Goal: Task Accomplishment & Management: Use online tool/utility

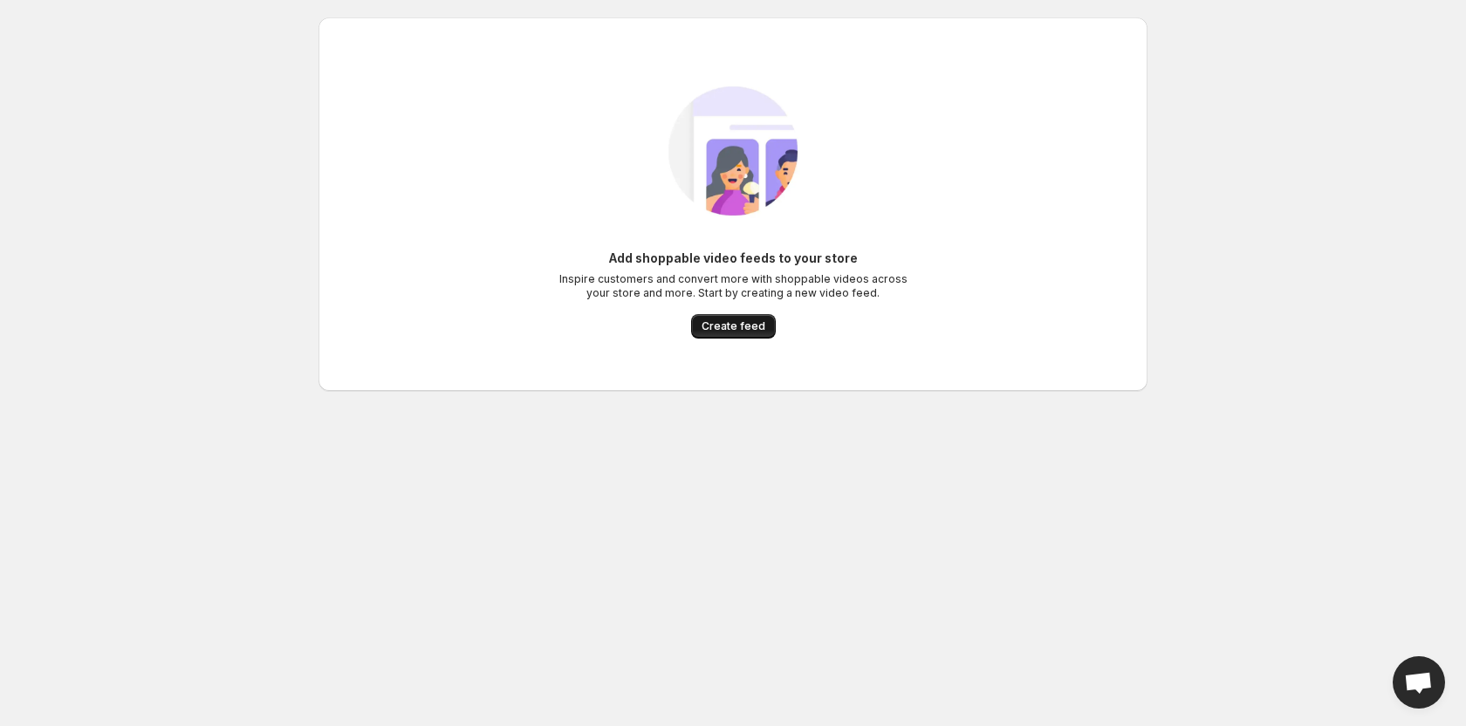
click at [731, 325] on span "Create feed" at bounding box center [734, 326] width 64 height 14
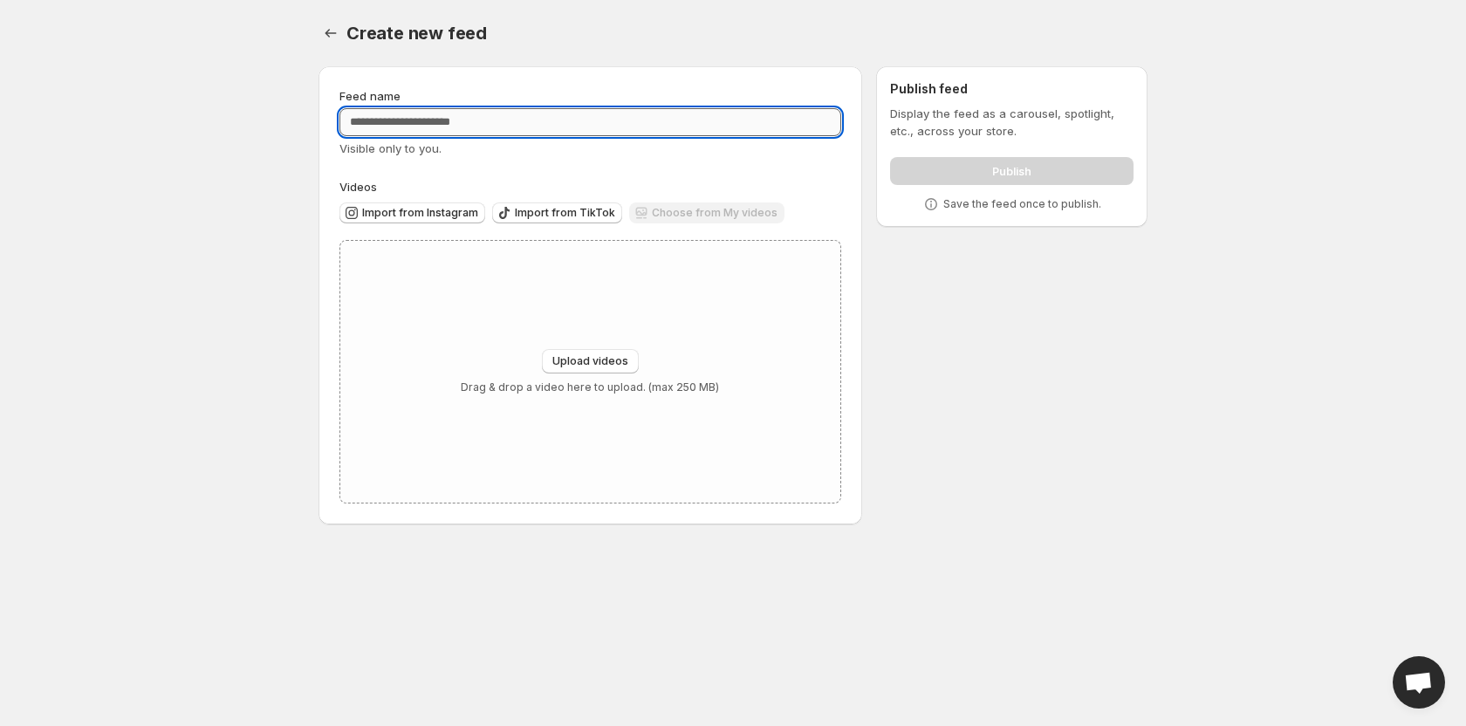
click at [465, 122] on input "Feed name" at bounding box center [591, 122] width 502 height 28
type input "**********"
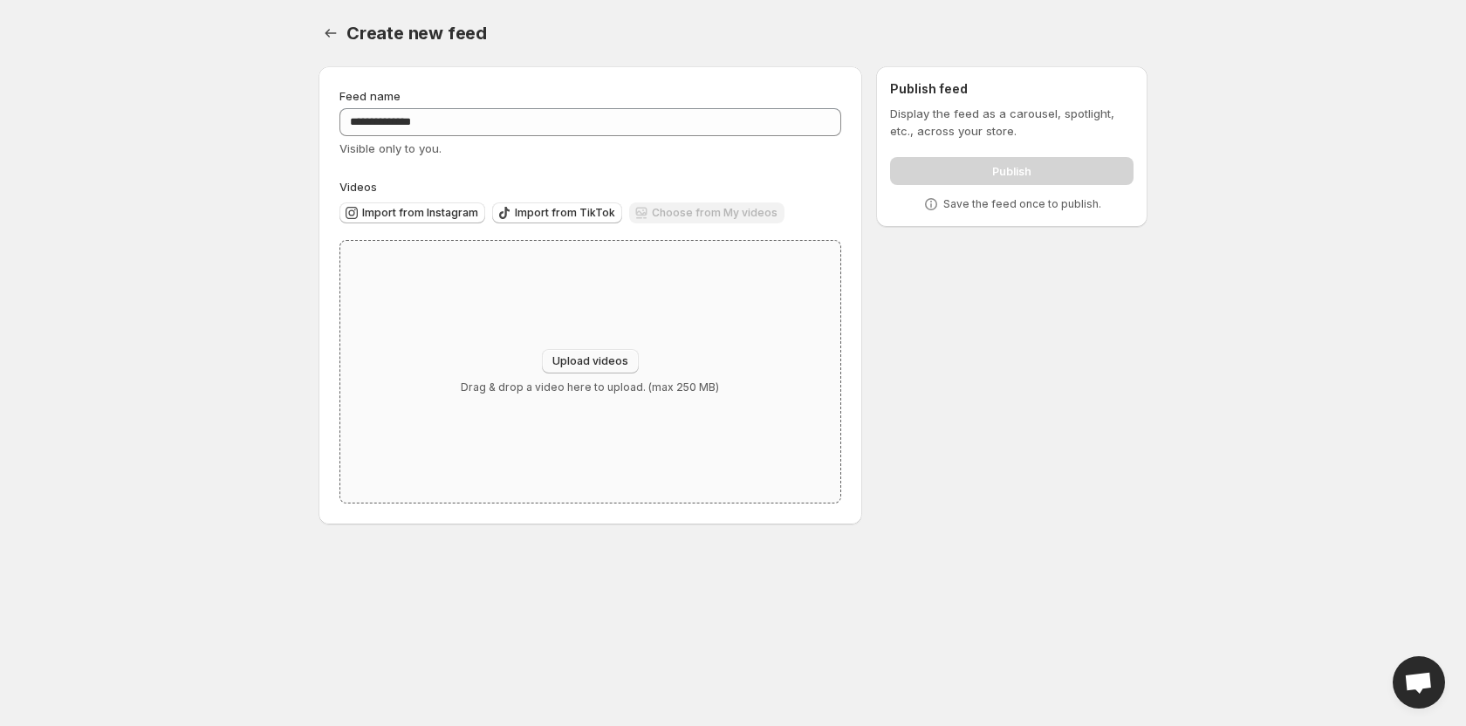
click at [588, 361] on span "Upload videos" at bounding box center [590, 361] width 76 height 14
type input "**********"
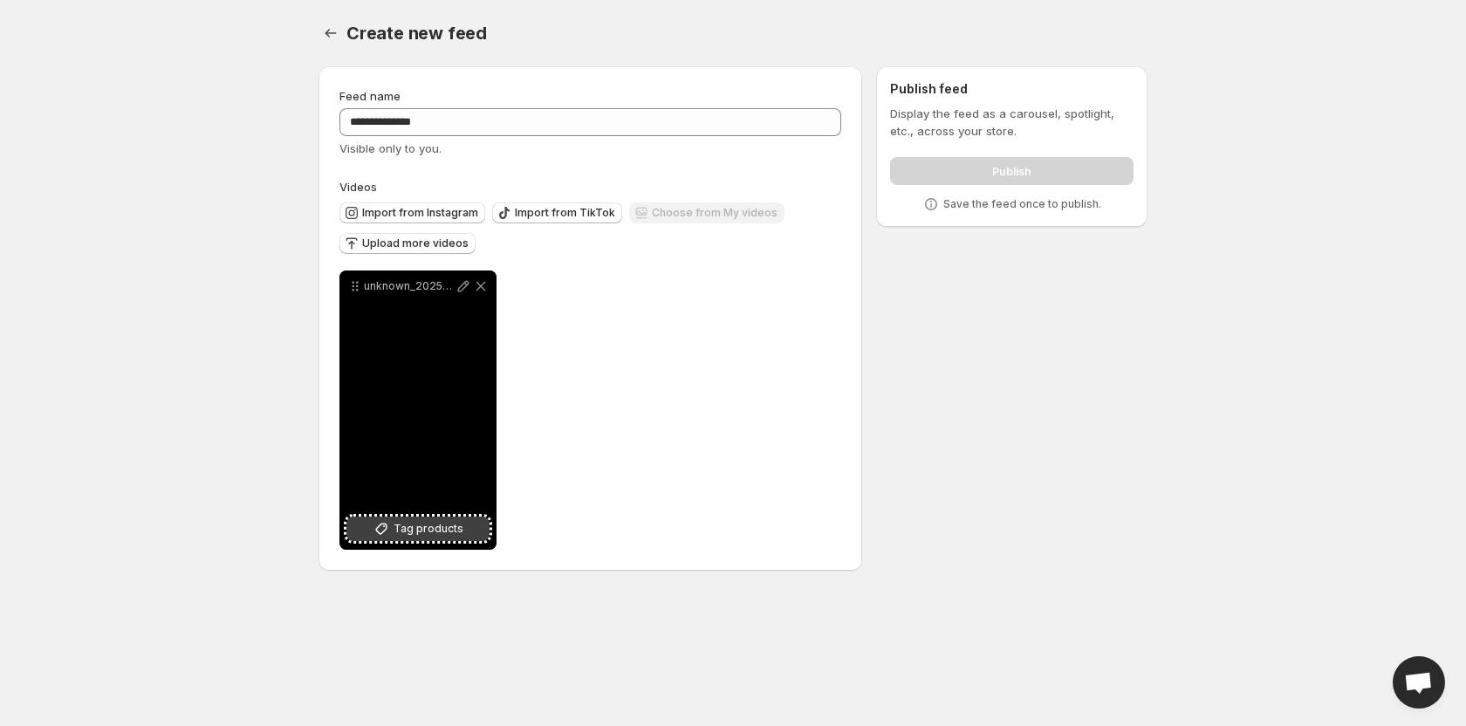
click at [419, 530] on span "Tag products" at bounding box center [429, 528] width 70 height 17
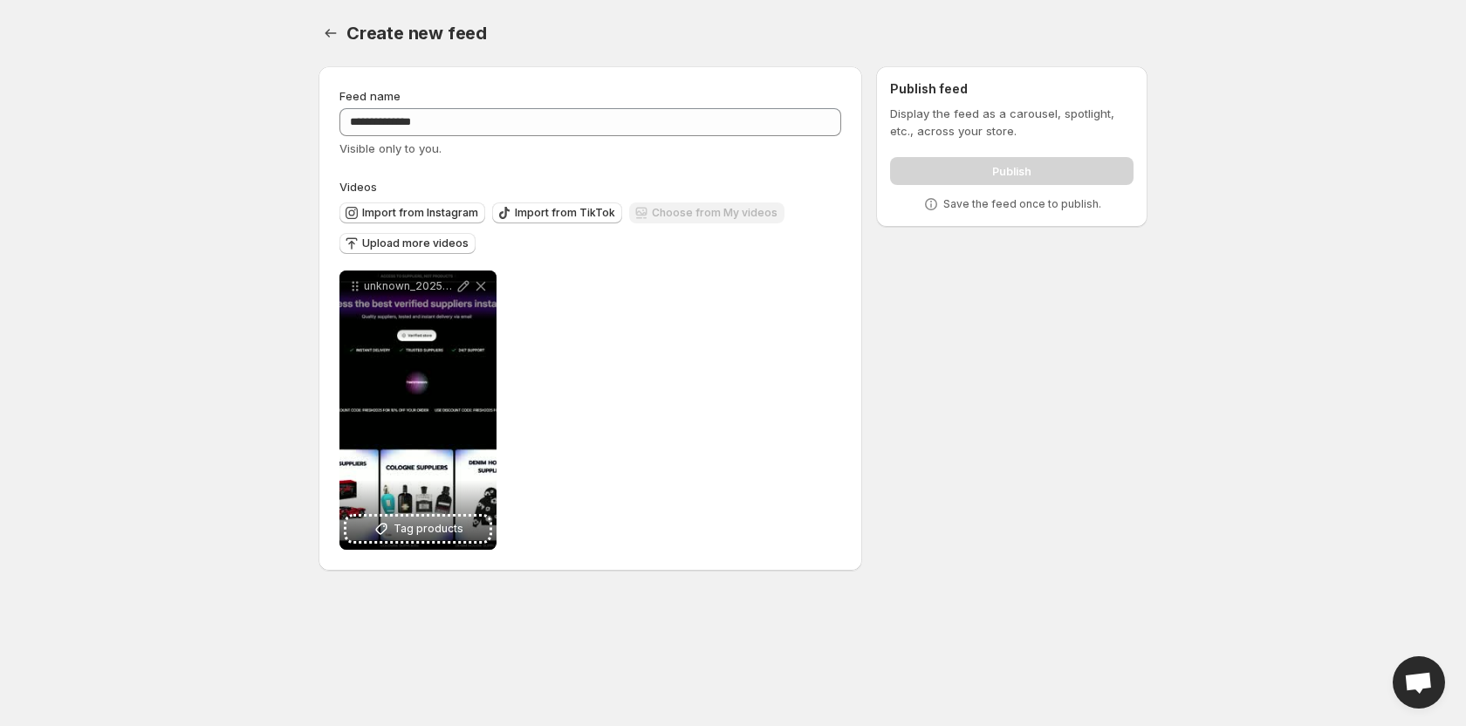
click at [890, 162] on div "Publish" at bounding box center [1012, 167] width 244 height 35
click at [909, 168] on div "Publish" at bounding box center [1012, 167] width 244 height 35
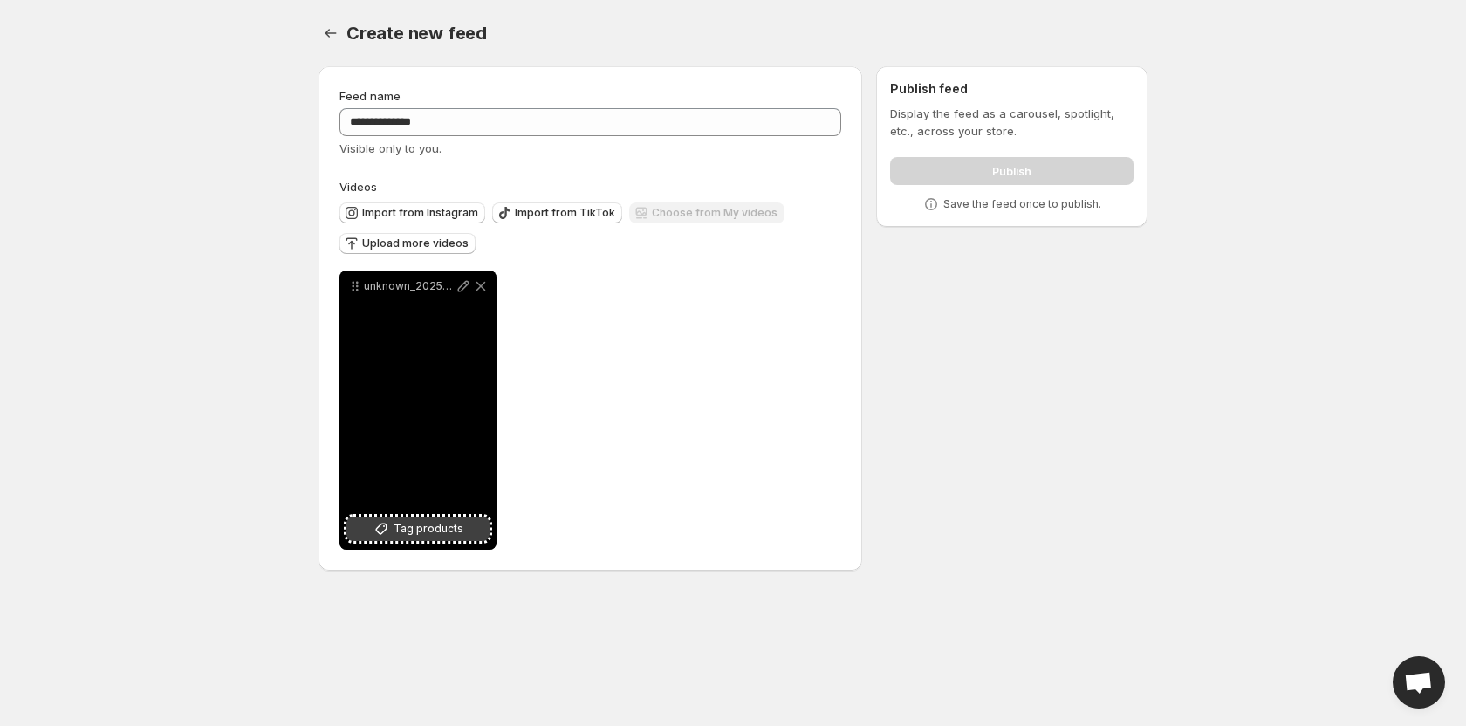
click at [444, 525] on span "Tag products" at bounding box center [429, 528] width 70 height 17
click at [415, 540] on button "Tag products" at bounding box center [417, 529] width 143 height 24
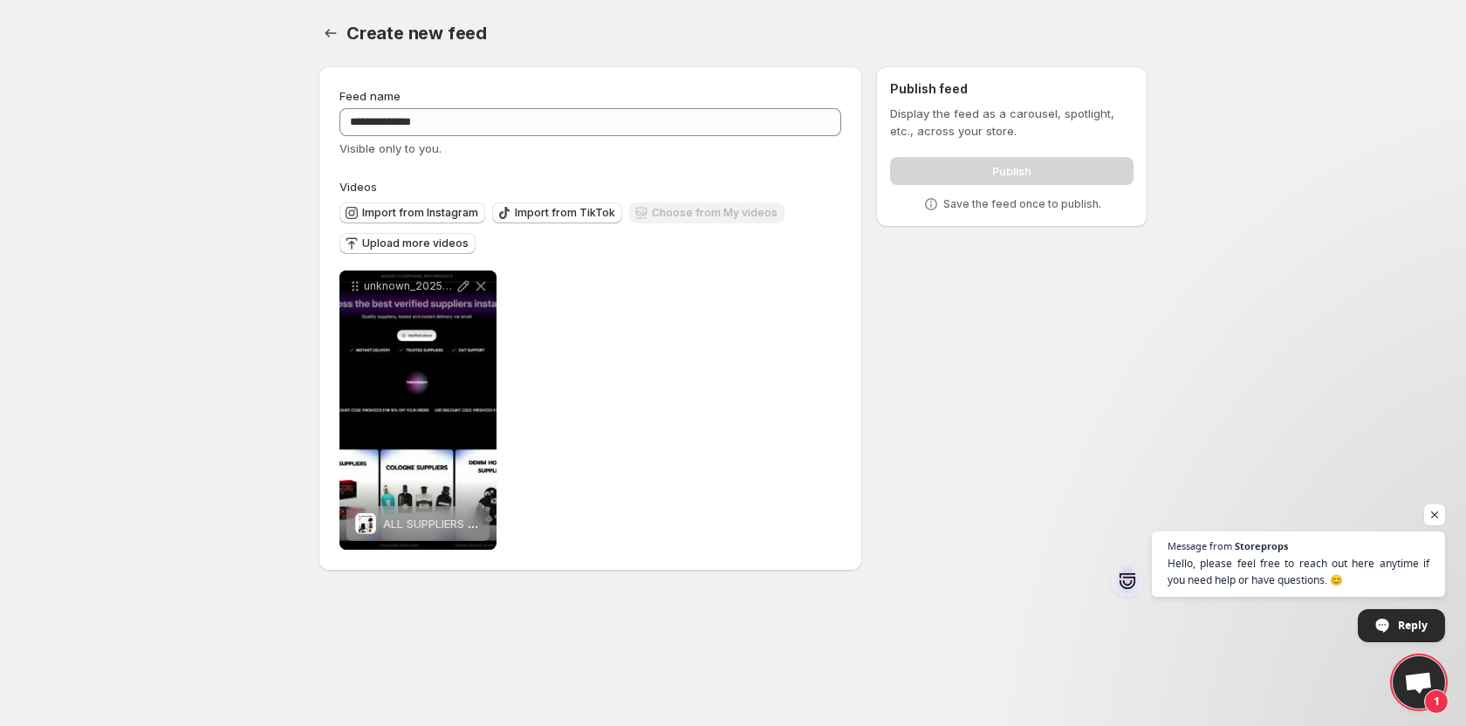
click at [989, 169] on div "Publish" at bounding box center [1012, 167] width 244 height 35
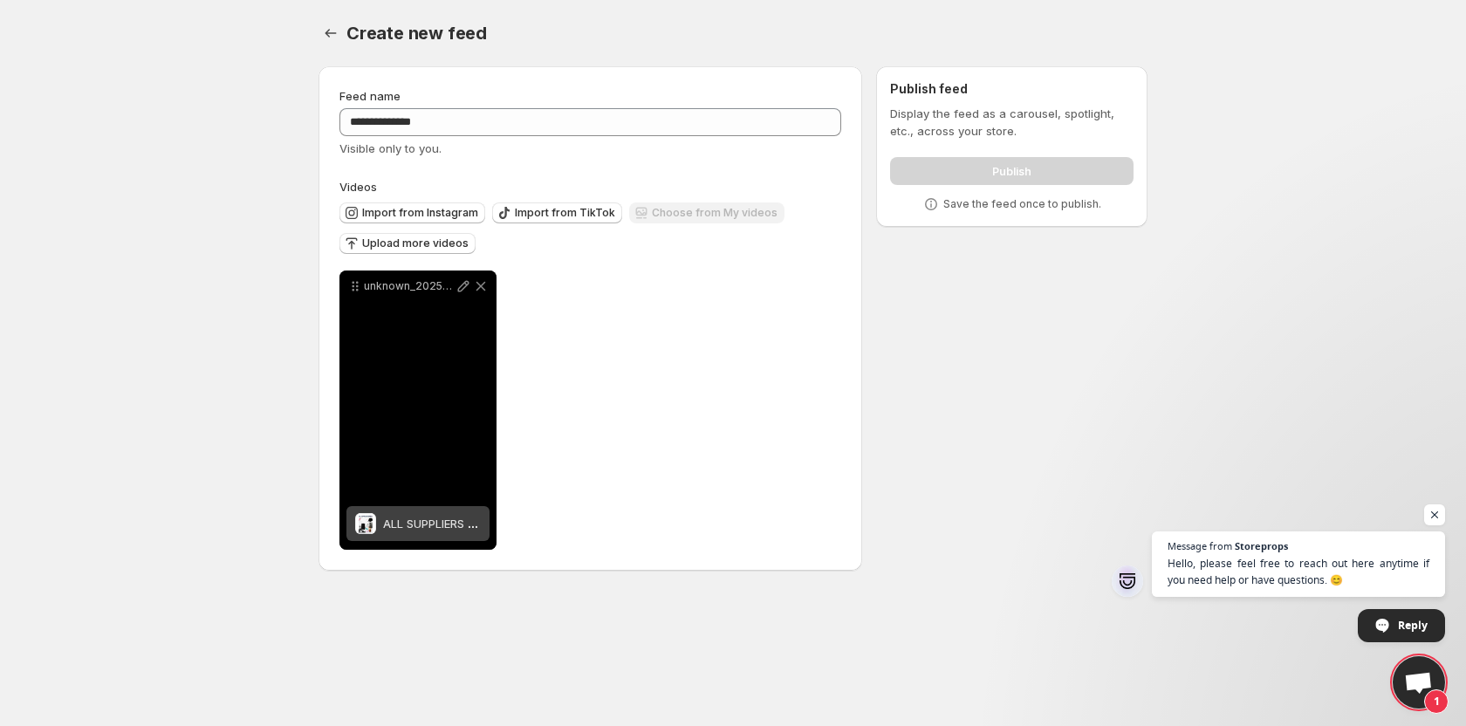
click at [412, 531] on div "ALL SUPPLIERS BUNDLE 📦" at bounding box center [432, 523] width 98 height 35
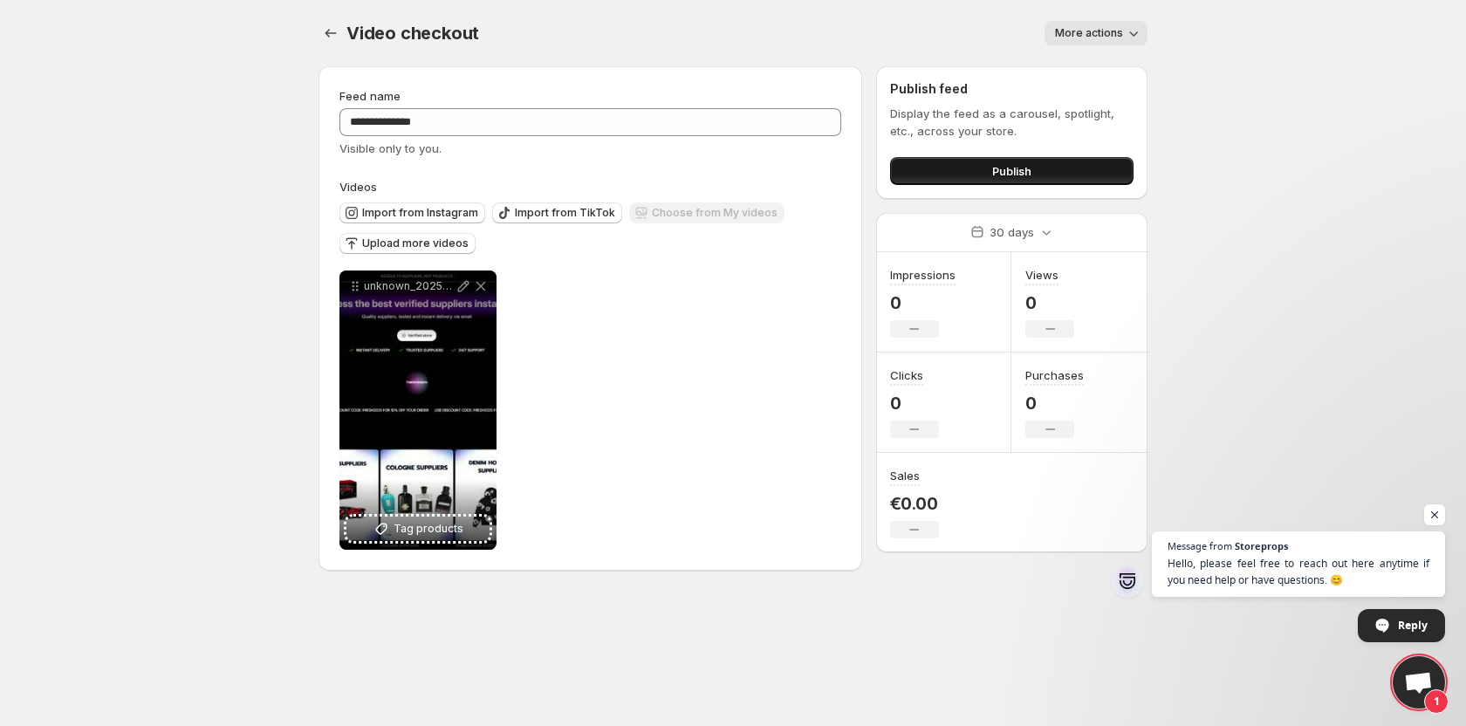
click at [982, 173] on button "Publish" at bounding box center [1012, 171] width 244 height 28
click at [981, 185] on div "Publish feed Display the feed as a carousel, spotlight, etc., across your store…" at bounding box center [1011, 132] width 271 height 133
click at [985, 179] on button "Publish" at bounding box center [1012, 171] width 244 height 28
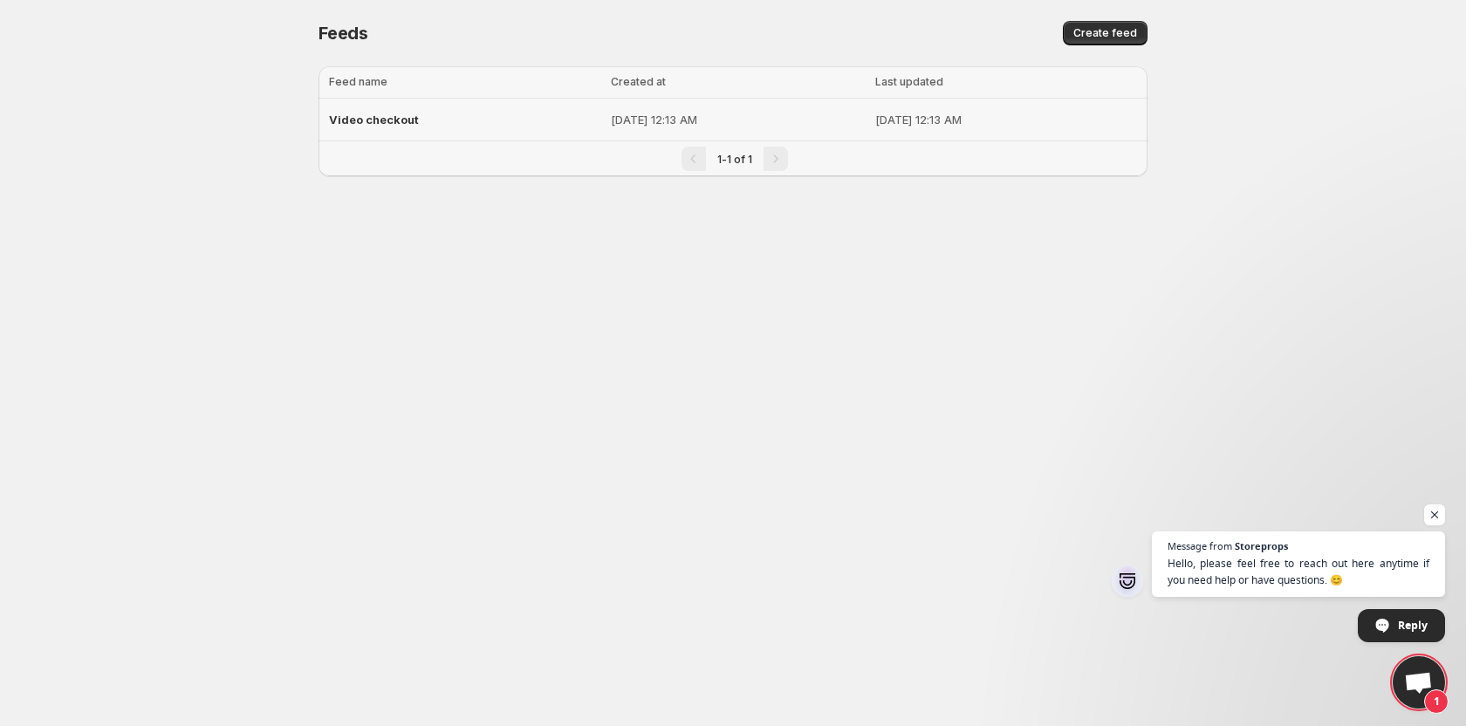
click at [377, 123] on span "Video checkout" at bounding box center [374, 120] width 90 height 14
